Goal: Navigation & Orientation: Find specific page/section

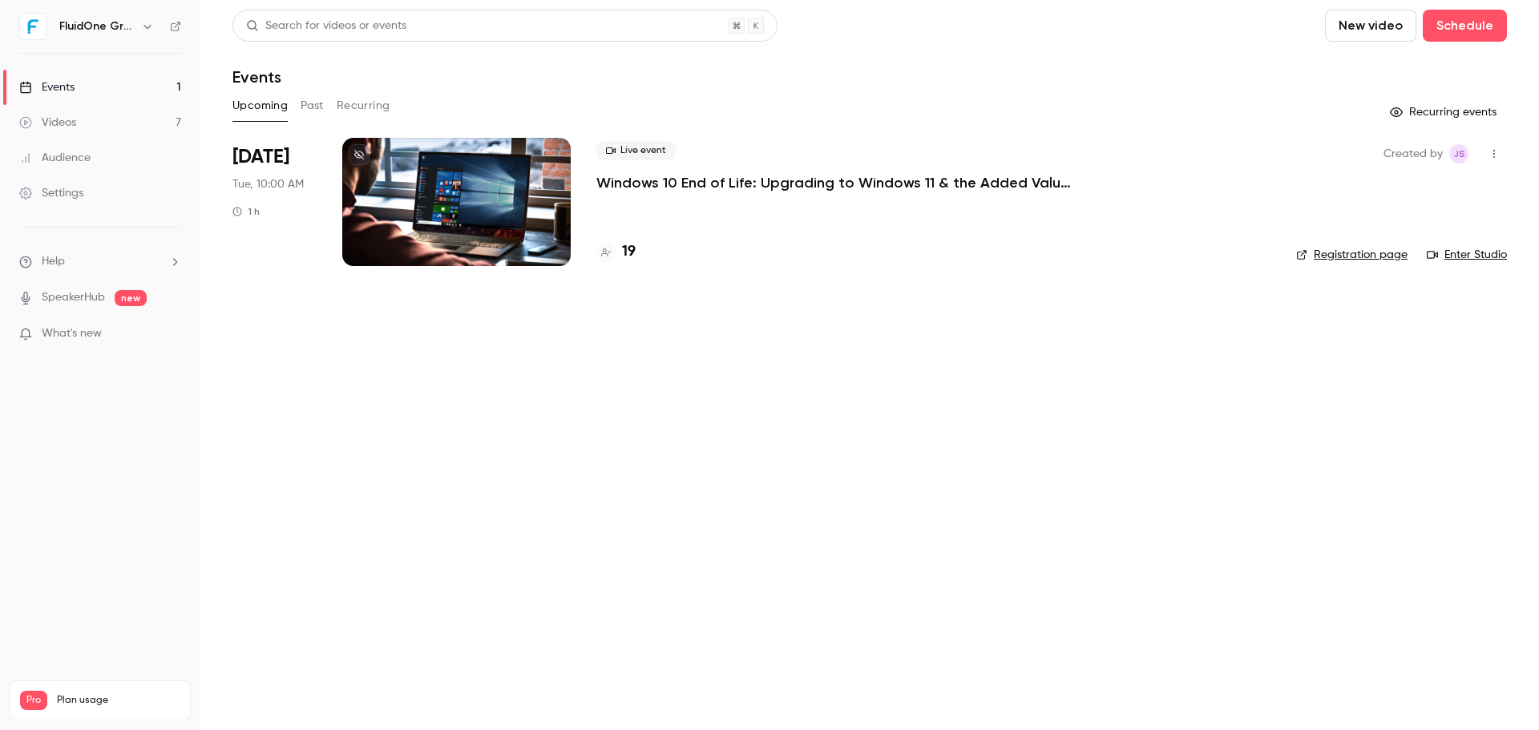
drag, startPoint x: 1220, startPoint y: 643, endPoint x: 754, endPoint y: 366, distance: 541.5
click at [1198, 629] on main "Search for videos or events New video Schedule Events Upcoming Past Recurring R…" at bounding box center [869, 365] width 1338 height 730
click at [721, 428] on main "Search for videos or events New video Schedule Events Upcoming Past Recurring R…" at bounding box center [869, 365] width 1338 height 730
